Goal: Task Accomplishment & Management: Use online tool/utility

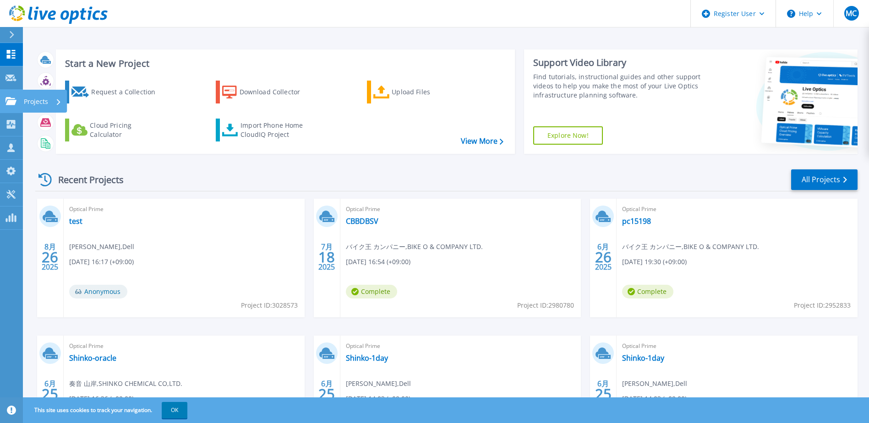
click at [38, 100] on p "Projects" at bounding box center [36, 102] width 24 height 24
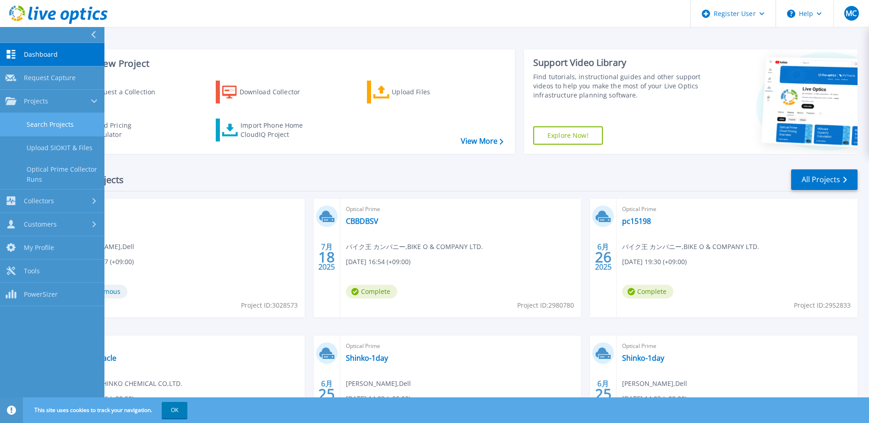
click at [34, 122] on link "Search Projects" at bounding box center [52, 124] width 104 height 23
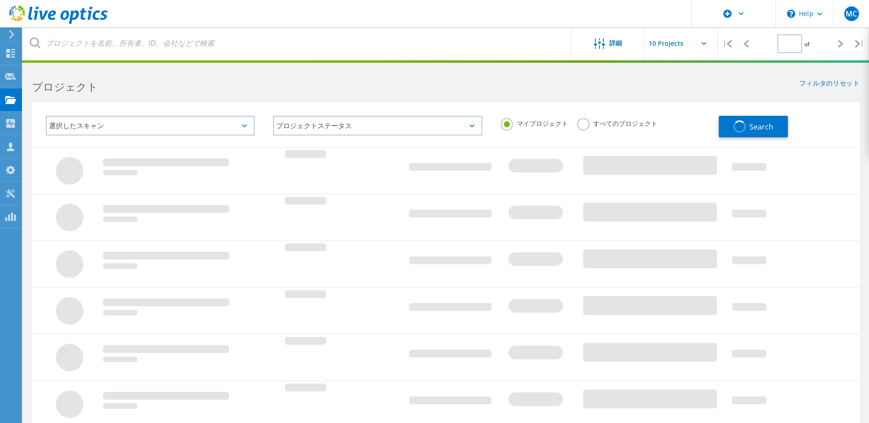
type input "1"
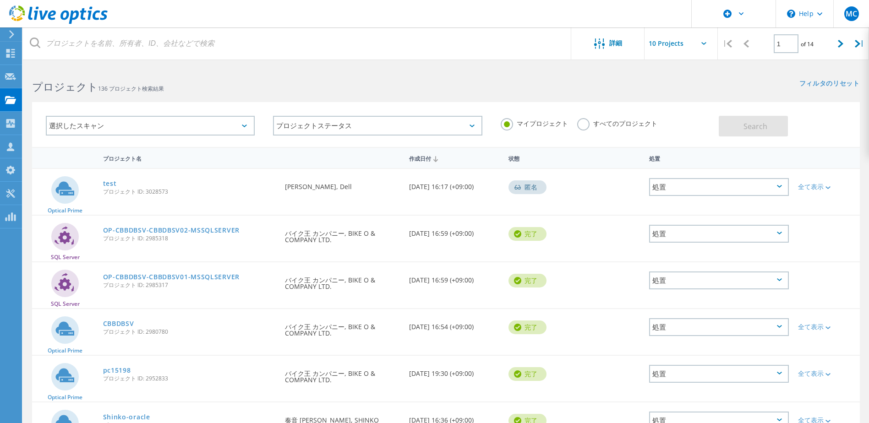
click at [582, 127] on label "すべてのプロジェクト" at bounding box center [617, 122] width 80 height 9
click at [0, 0] on input "すべてのプロジェクト" at bounding box center [0, 0] width 0 height 0
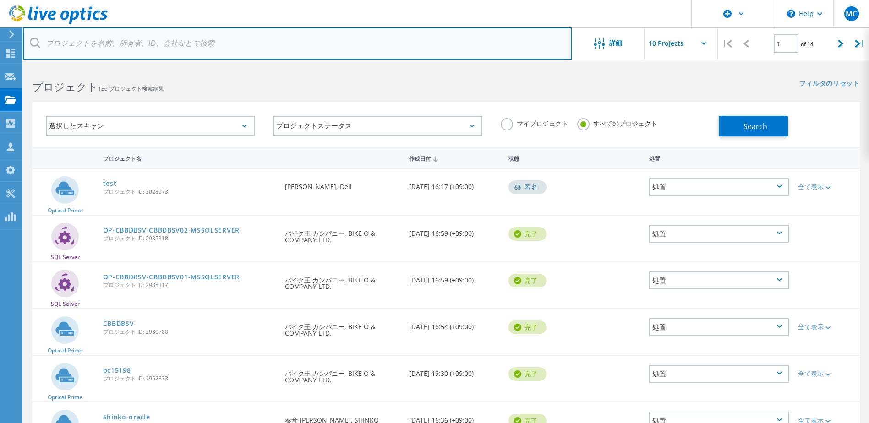
click at [417, 47] on input "text" at bounding box center [297, 43] width 549 height 32
type input "あ"
type input "avant"
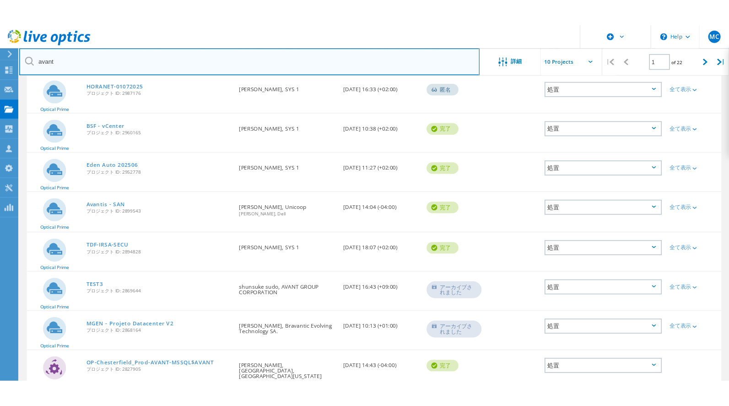
scroll to position [158, 0]
